Goal: Task Accomplishment & Management: Use online tool/utility

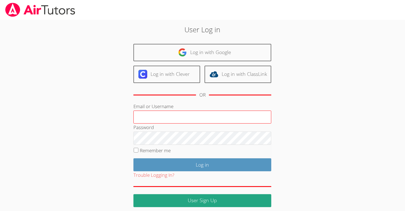
drag, startPoint x: 188, startPoint y: 109, endPoint x: 185, endPoint y: 113, distance: 5.4
click at [188, 109] on div "Email or Username" at bounding box center [202, 113] width 138 height 21
click at [185, 113] on input "Email or Username" at bounding box center [202, 117] width 138 height 13
type input "[EMAIL_ADDRESS][DOMAIN_NAME]"
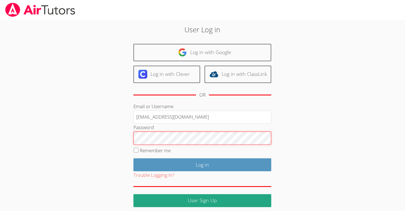
click at [133, 158] on input "Log in" at bounding box center [202, 164] width 138 height 13
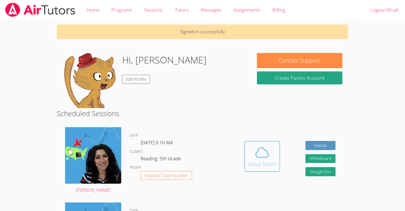
click at [261, 159] on icon at bounding box center [261, 152] width 15 height 15
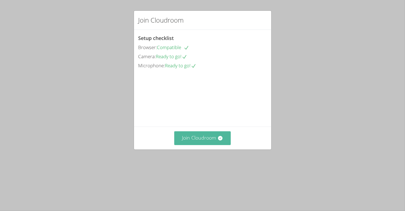
click at [195, 145] on button "Join Cloudroom" at bounding box center [202, 138] width 57 height 14
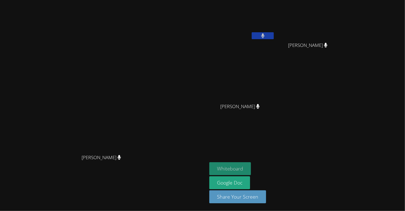
click at [251, 164] on button "Whiteboard" at bounding box center [230, 168] width 42 height 13
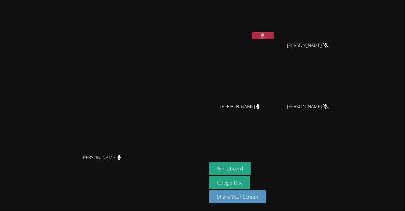
click at [274, 39] on button at bounding box center [263, 35] width 22 height 7
click at [265, 33] on icon at bounding box center [263, 35] width 4 height 5
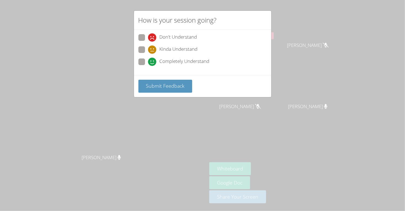
click at [170, 58] on span "Completely Understand" at bounding box center [185, 62] width 50 height 8
click at [153, 58] on input "Completely Understand" at bounding box center [150, 60] width 5 height 5
radio input "true"
click at [152, 84] on span "Submit Feedback" at bounding box center [165, 85] width 39 height 7
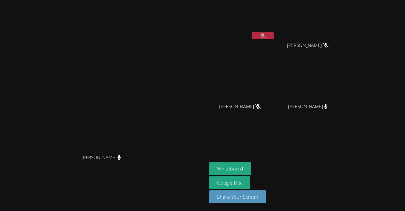
click at [266, 33] on icon at bounding box center [263, 35] width 6 height 5
click at [274, 37] on button at bounding box center [263, 35] width 22 height 7
click at [274, 35] on button at bounding box center [263, 35] width 22 height 7
